Goal: Information Seeking & Learning: Learn about a topic

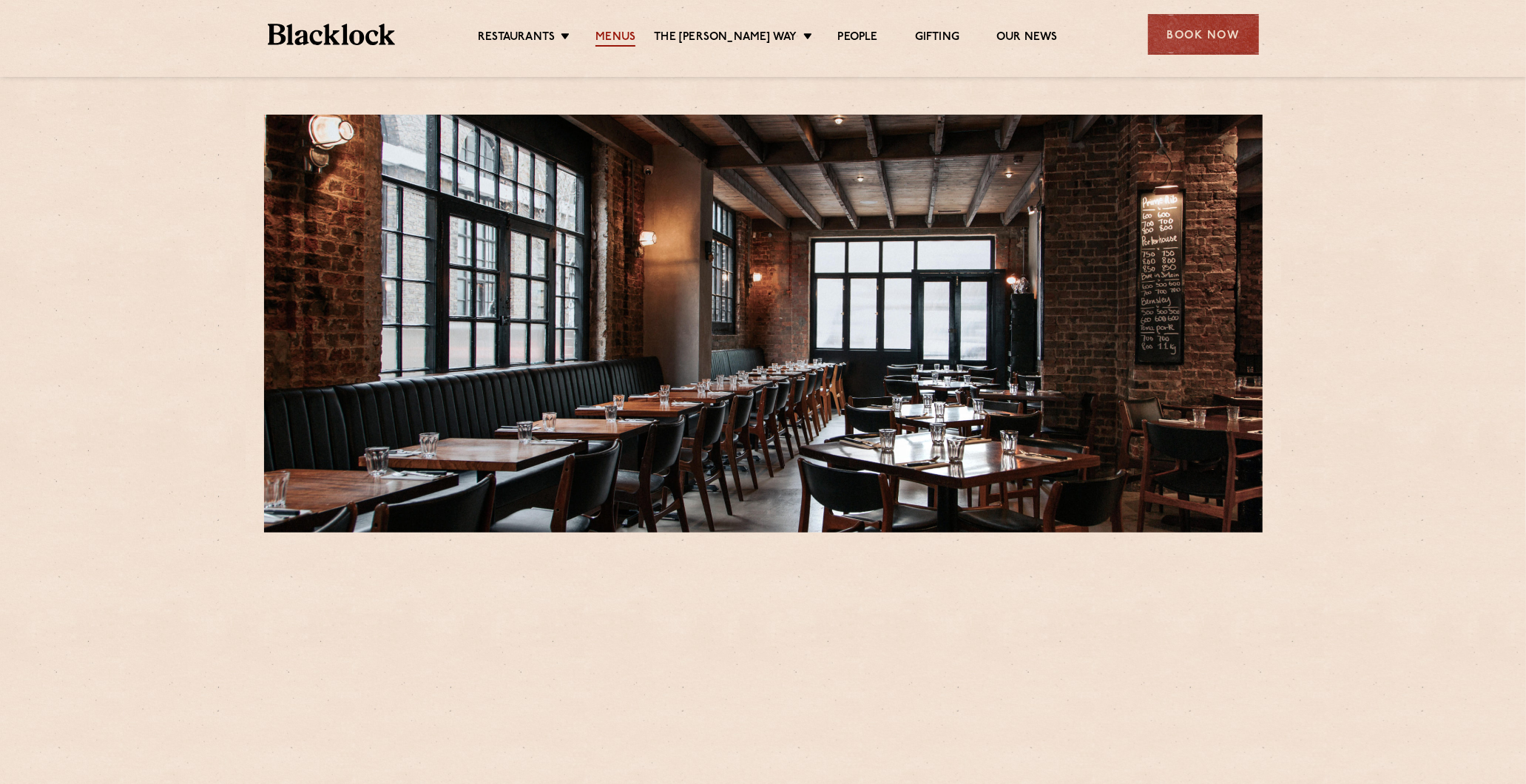
click at [609, 32] on link "Menus" at bounding box center [615, 38] width 40 height 16
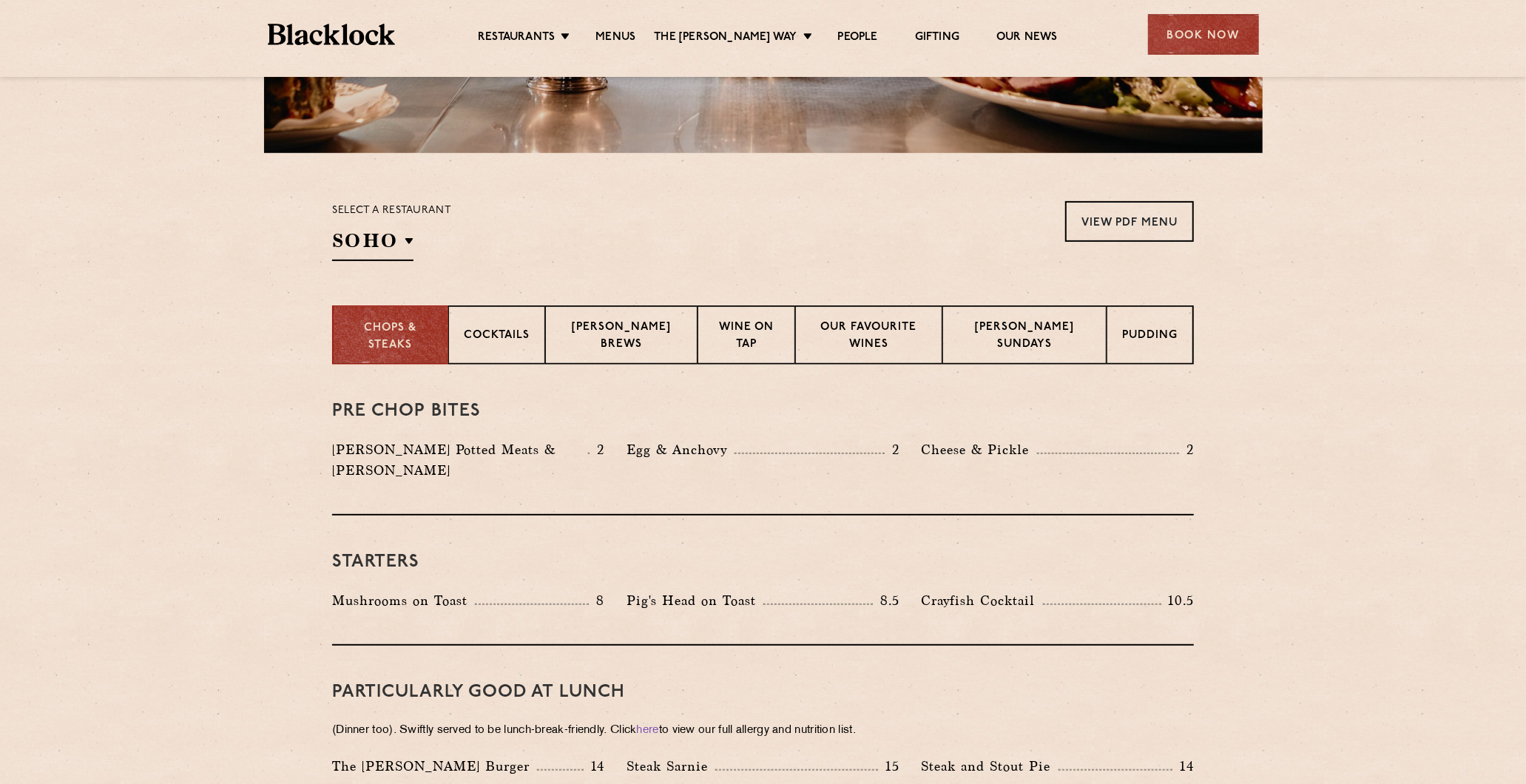
scroll to position [410, 0]
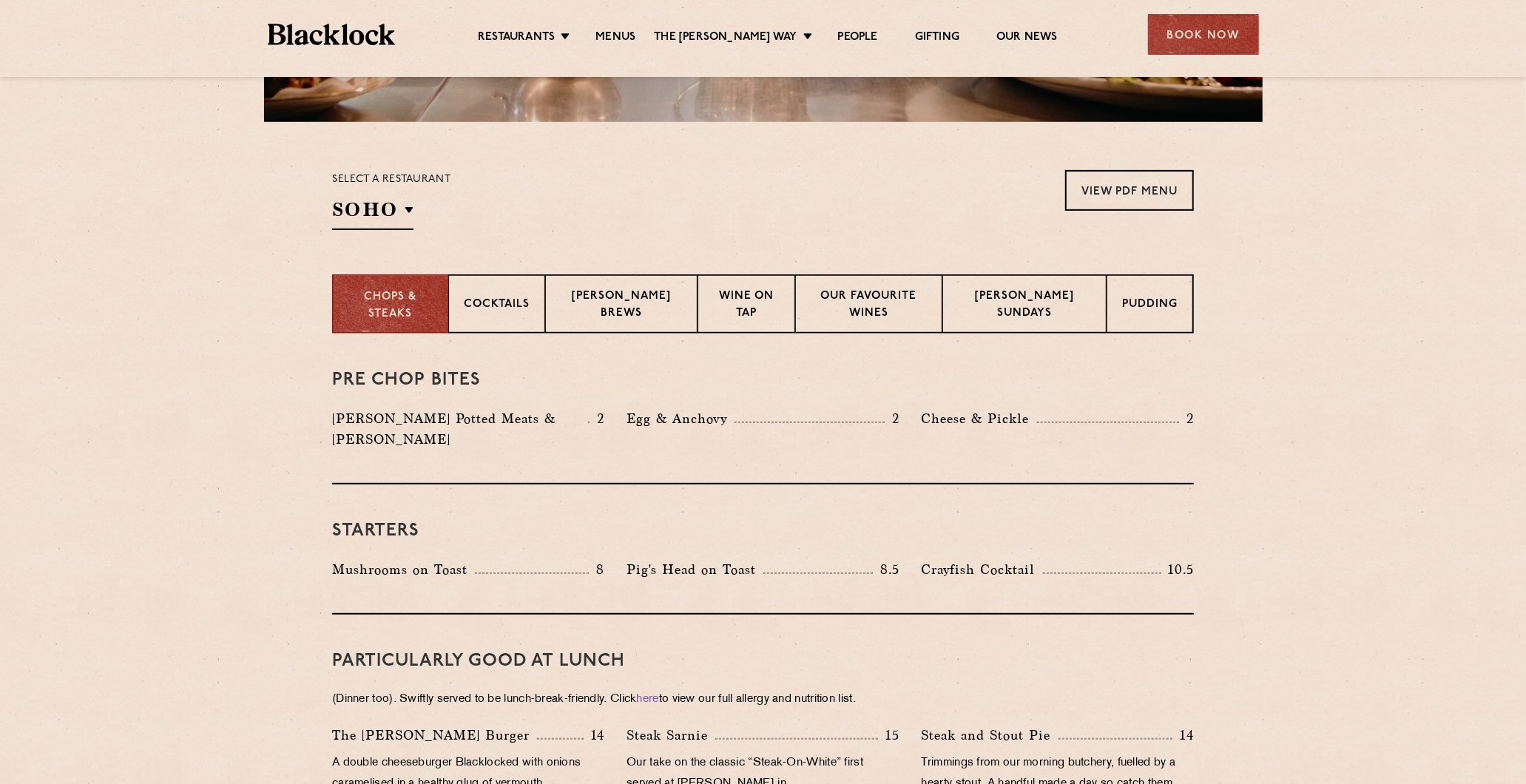
click at [249, 318] on section "Chops & Steaks Cocktails [PERSON_NAME] Brews Wine on Tap Our favourite wines [P…" at bounding box center [763, 303] width 1526 height 59
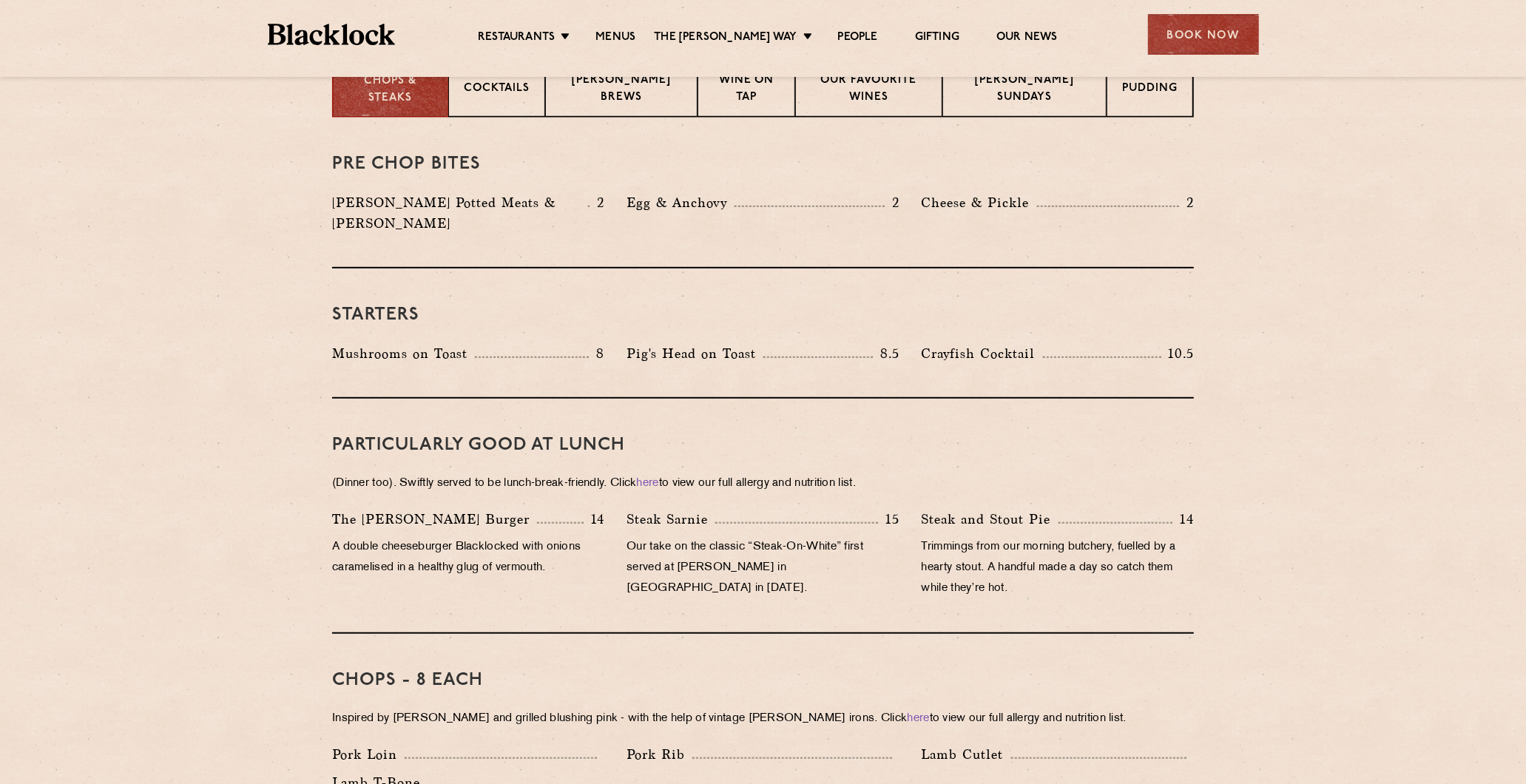
scroll to position [822, 0]
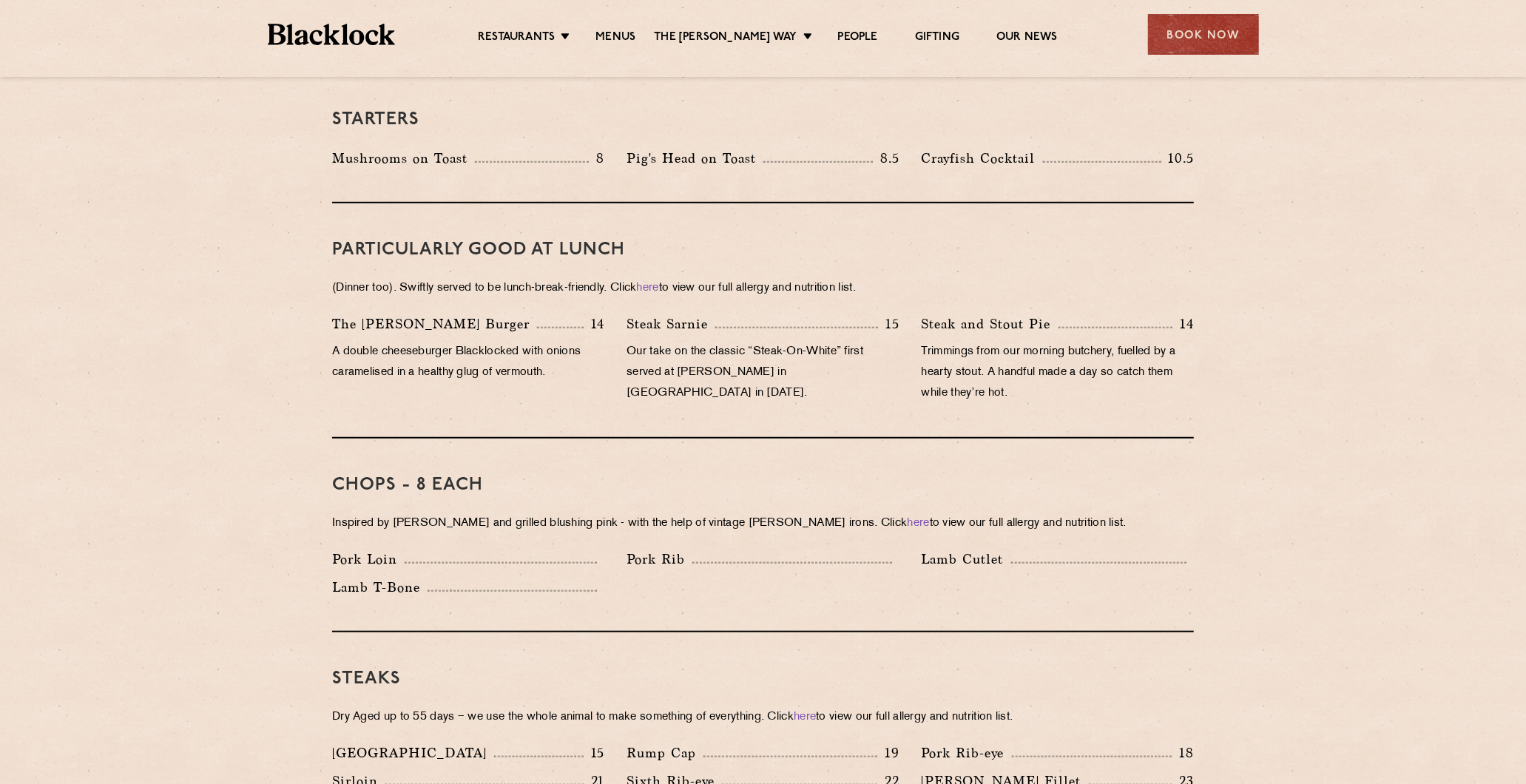
click at [344, 439] on div "Chops - 8 each Inspired by [PERSON_NAME] and grilled blushing pink - with the h…" at bounding box center [763, 536] width 862 height 194
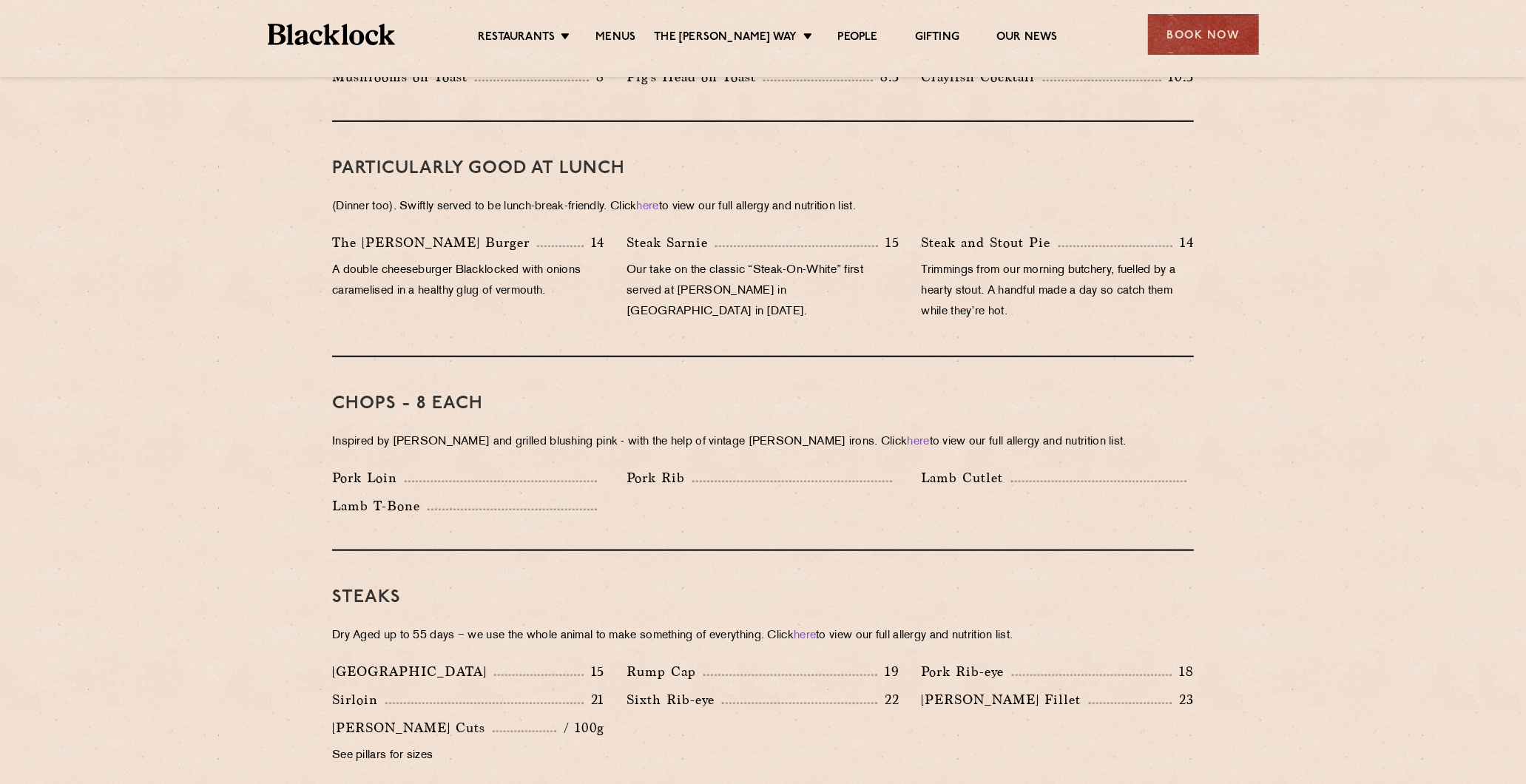
scroll to position [904, 0]
drag, startPoint x: 1326, startPoint y: 431, endPoint x: 1323, endPoint y: 440, distance: 9.5
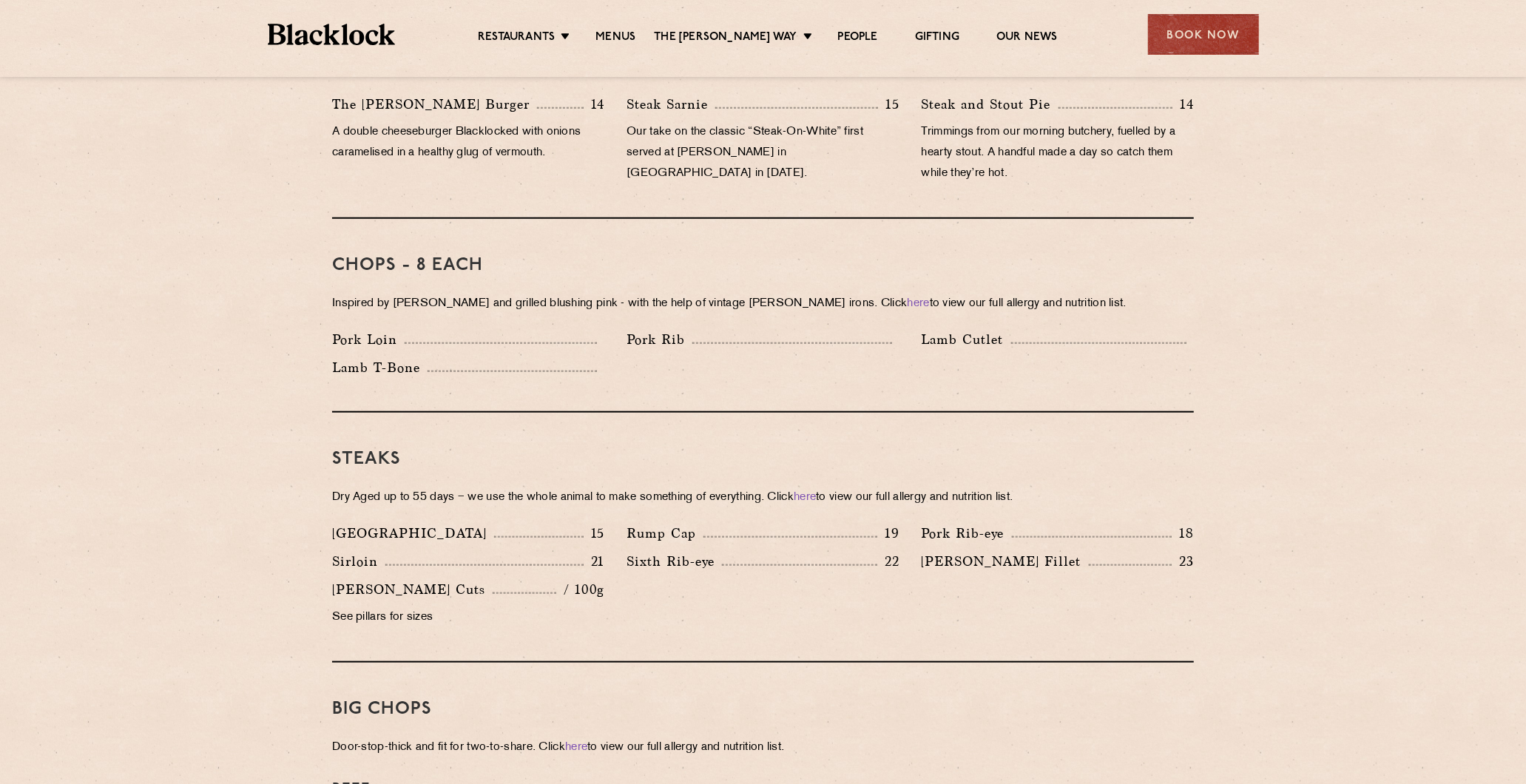
scroll to position [1068, 0]
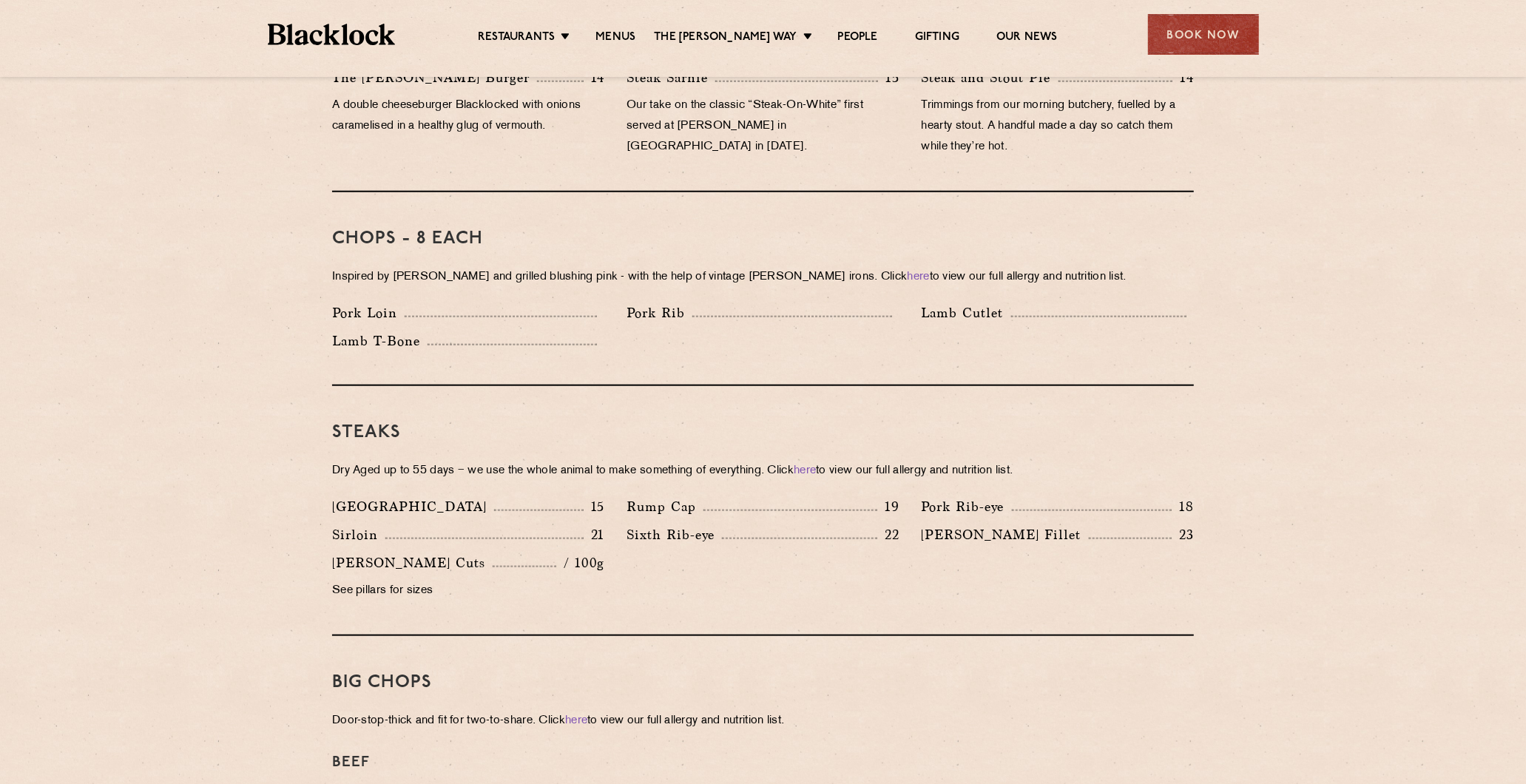
click at [1323, 440] on section "Pre Chop Bites [PERSON_NAME] Potted Meats & Kimchi 2 Egg & Anchovy 2 Cheese & P…" at bounding box center [763, 740] width 1526 height 2129
click at [607, 303] on div "Pork Loin" at bounding box center [468, 317] width 294 height 28
click at [635, 320] on div "Pork Loin Pork Rib Lamb Cutlet Lamb T-Bone" at bounding box center [763, 330] width 884 height 56
click at [218, 305] on section "Pre Chop Bites [PERSON_NAME] Potted Meats & Kimchi 2 Egg & Anchovy 2 Cheese & P…" at bounding box center [763, 740] width 1526 height 2129
click at [1217, 379] on section "Pre Chop Bites [PERSON_NAME] Potted Meats & Kimchi 2 Egg & Anchovy 2 Cheese & P…" at bounding box center [763, 740] width 1526 height 2129
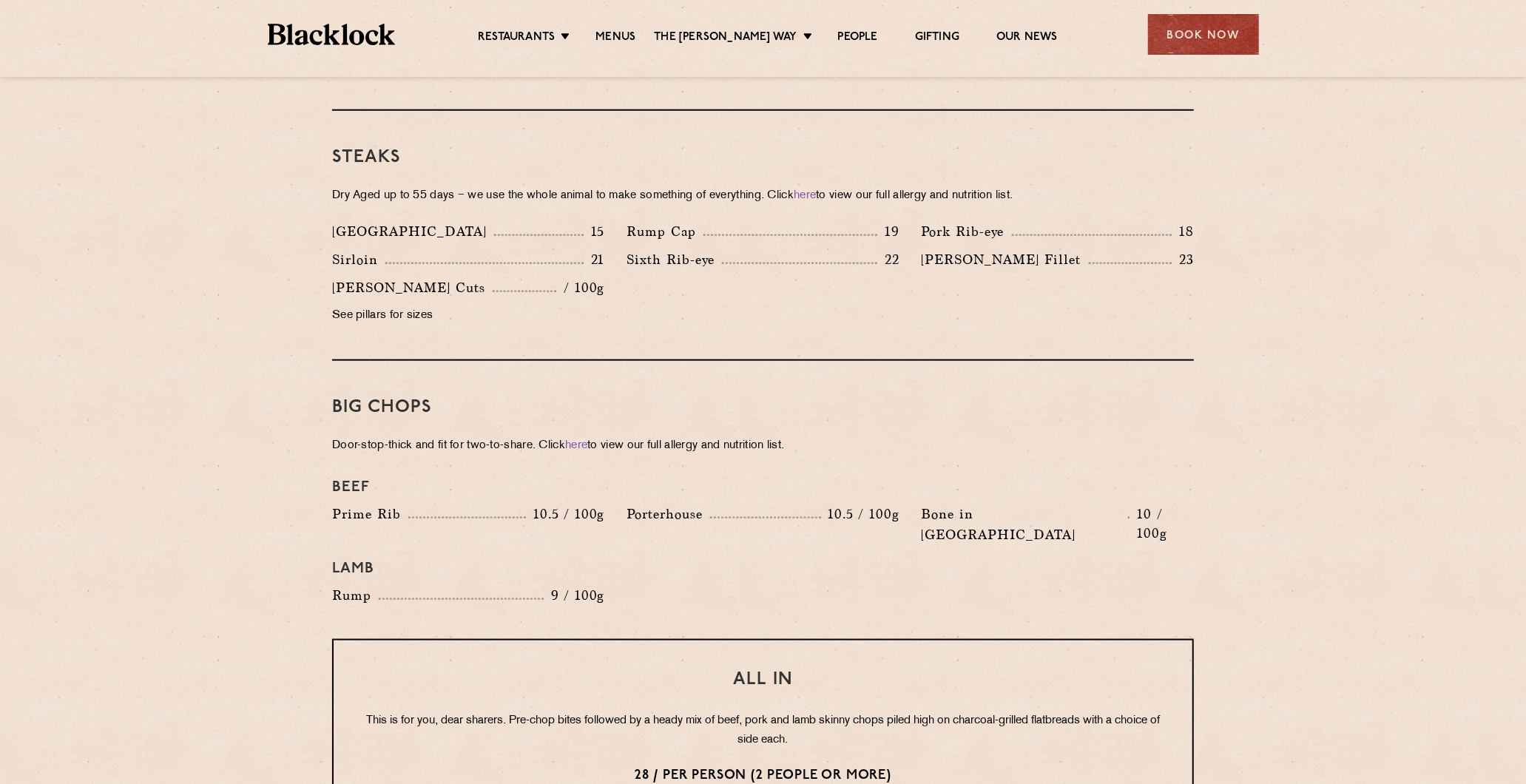
scroll to position [1314, 0]
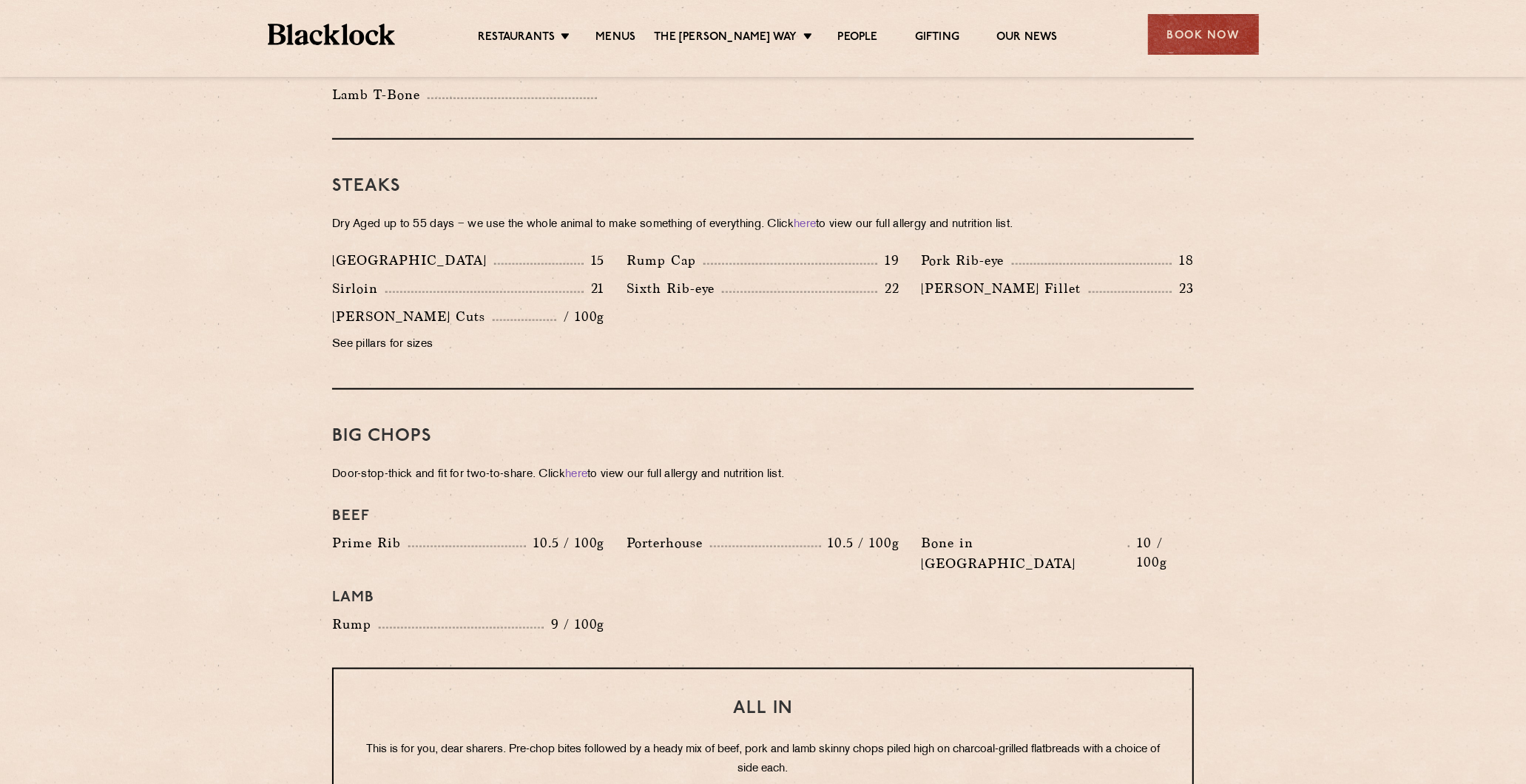
click at [1204, 369] on div "Pre Chop Bites [PERSON_NAME] Potted Meats & Kimchi 2 Egg & Anchovy 2 Cheese & P…" at bounding box center [763, 494] width 899 height 2129
click at [1261, 396] on section "Pre Chop Bites [PERSON_NAME] Potted Meats & Kimchi 2 Egg & Anchovy 2 Cheese & P…" at bounding box center [763, 494] width 1526 height 2129
click at [942, 507] on h4 "Beef" at bounding box center [763, 516] width 862 height 18
drag, startPoint x: 1185, startPoint y: 465, endPoint x: 1574, endPoint y: 493, distance: 390.0
click at [1526, 493] on html "Restaurants [GEOGRAPHIC_DATA][PERSON_NAME] Menus News Gifting Our People Restau…" at bounding box center [763, 321] width 1526 height 3270
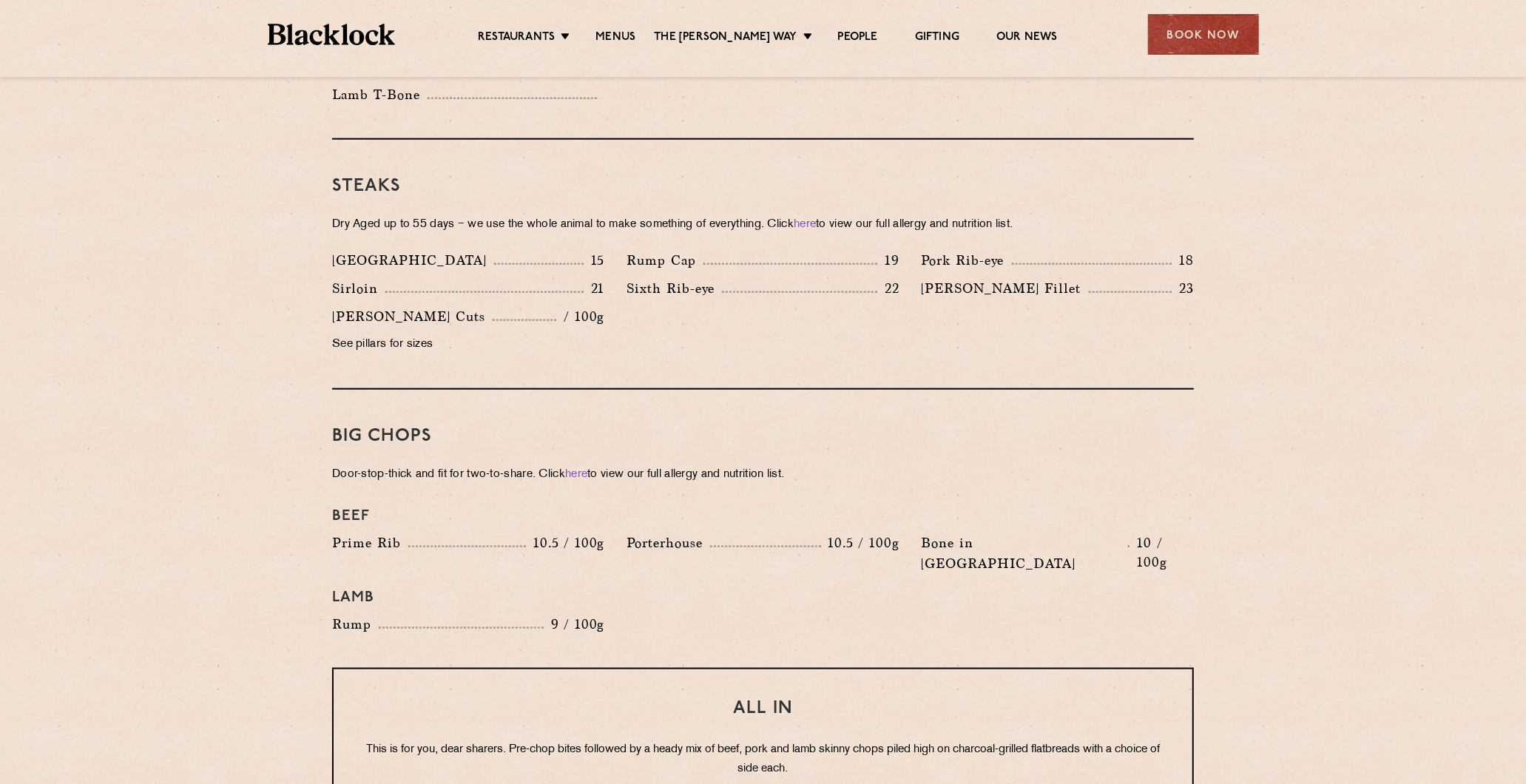
click at [1436, 514] on section "Pre Chop Bites [PERSON_NAME] Potted Meats & Kimchi 2 Egg & Anchovy 2 Cheese & P…" at bounding box center [763, 494] width 1526 height 2129
click at [1314, 534] on section "Pre Chop Bites [PERSON_NAME] Potted Meats & Kimchi 2 Egg & Anchovy 2 Cheese & P…" at bounding box center [763, 494] width 1526 height 2129
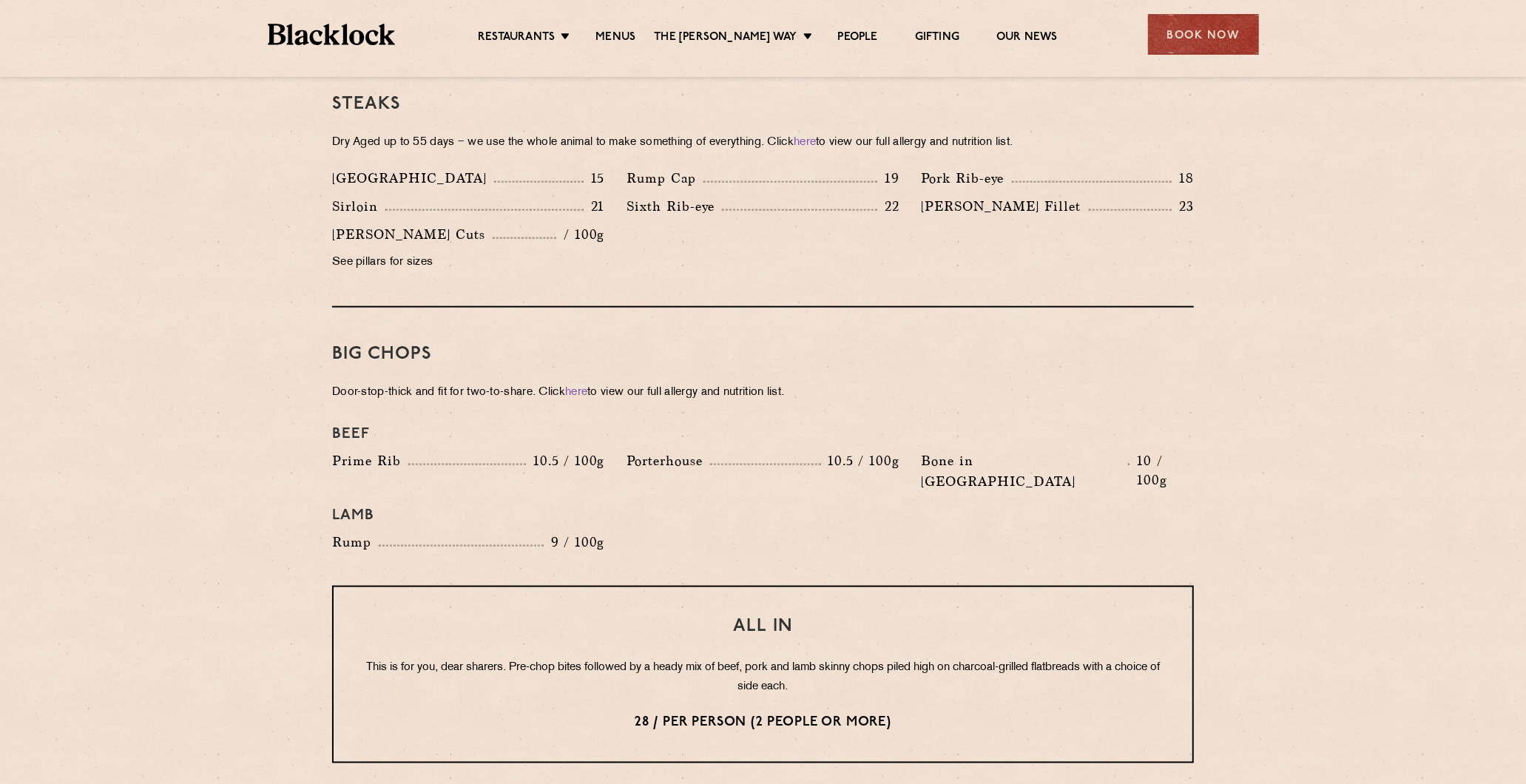
click at [1314, 534] on section "Pre Chop Bites [PERSON_NAME] Potted Meats & Kimchi 2 Egg & Anchovy 2 Cheese & P…" at bounding box center [763, 412] width 1526 height 2129
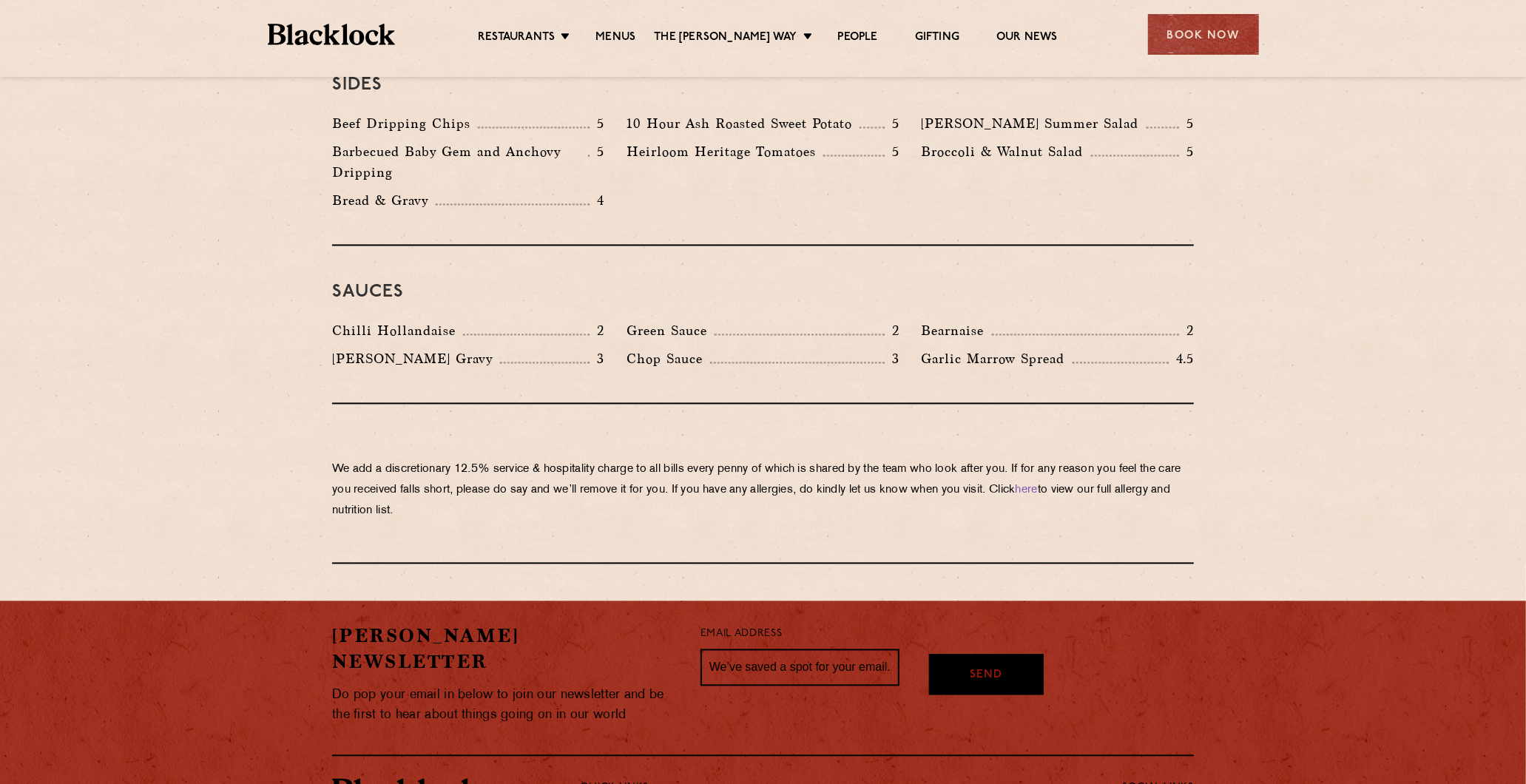
scroll to position [2136, 0]
